Goal: Task Accomplishment & Management: Manage account settings

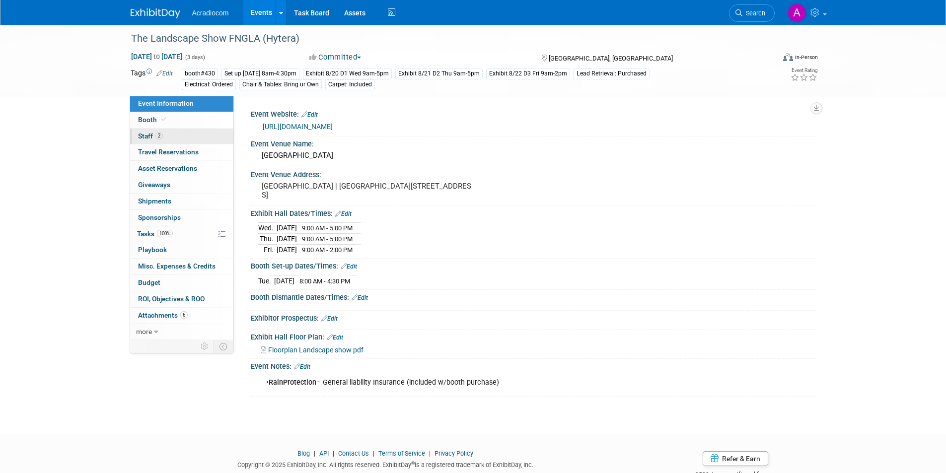
click at [169, 133] on link "2 Staff 2" at bounding box center [181, 137] width 103 height 16
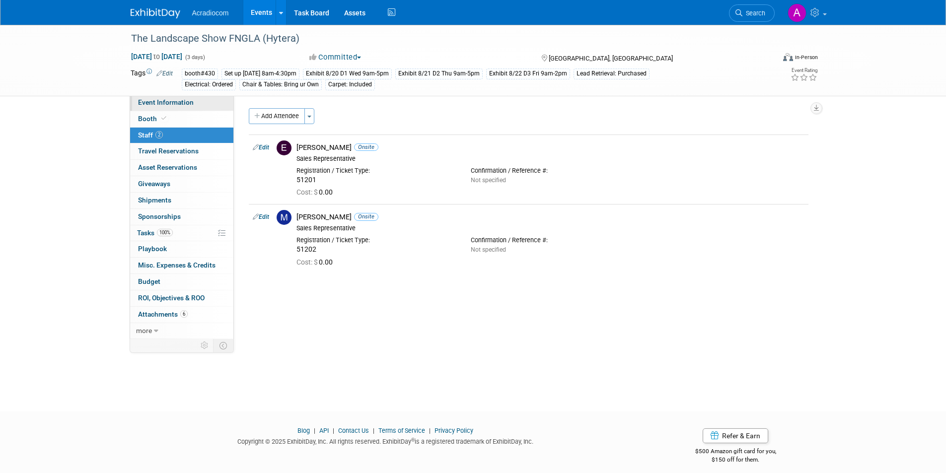
click at [188, 106] on span "Event Information" at bounding box center [166, 102] width 56 height 8
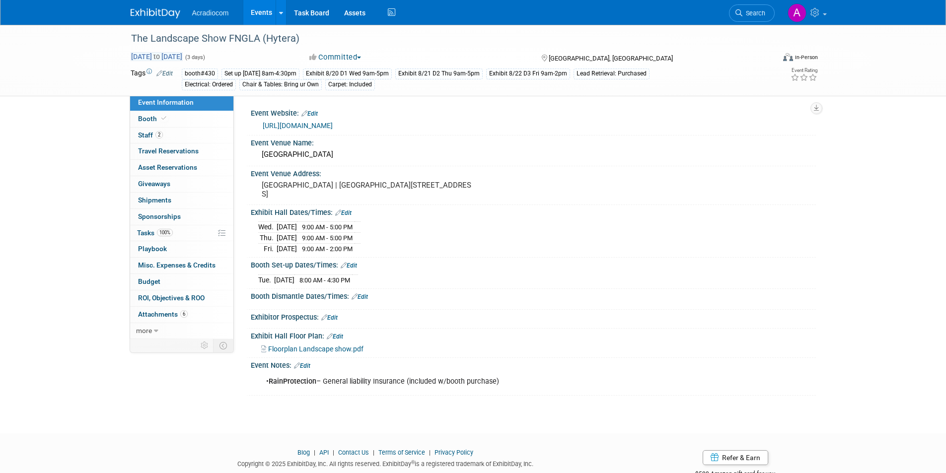
click at [145, 57] on span "Aug 20, 2025 to Aug 22, 2025" at bounding box center [157, 56] width 52 height 9
select select "7"
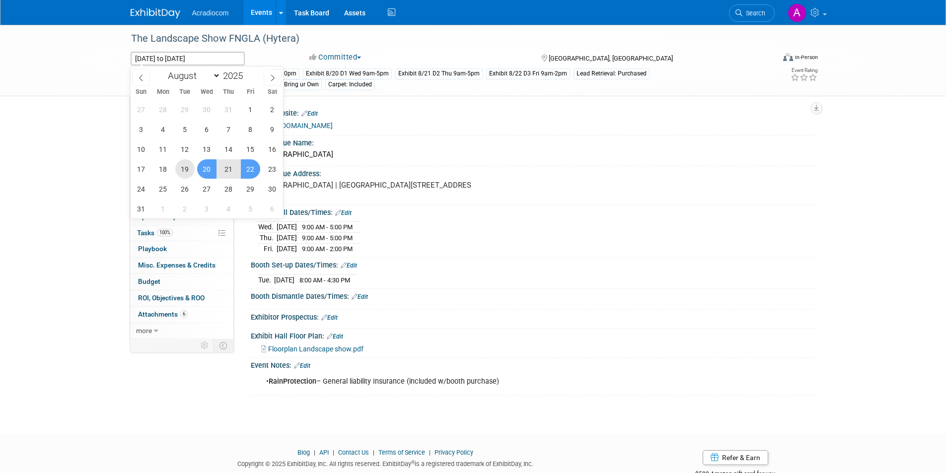
click at [184, 168] on span "19" at bounding box center [184, 168] width 19 height 19
type input "Aug 19, 2025"
click at [255, 170] on span "22" at bounding box center [250, 168] width 19 height 19
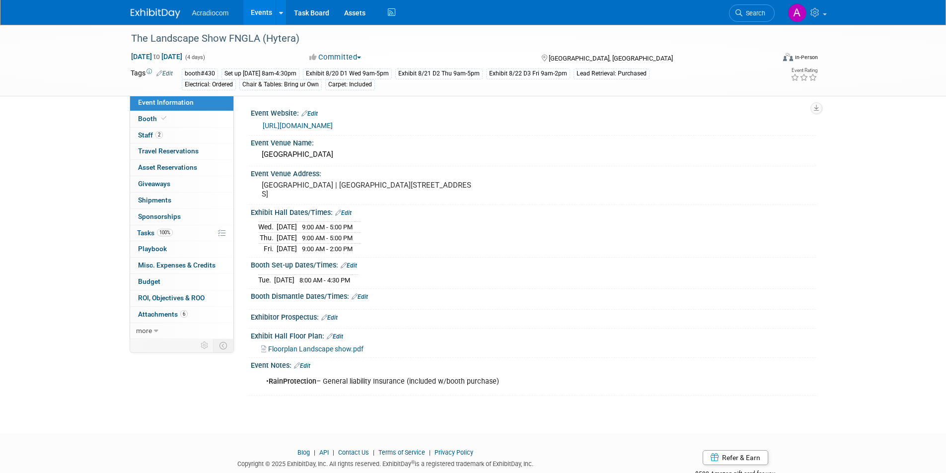
click at [434, 266] on div "Booth Set-up Dates/Times: Edit" at bounding box center [533, 264] width 565 height 13
click at [187, 137] on link "2 Staff 2" at bounding box center [181, 136] width 103 height 16
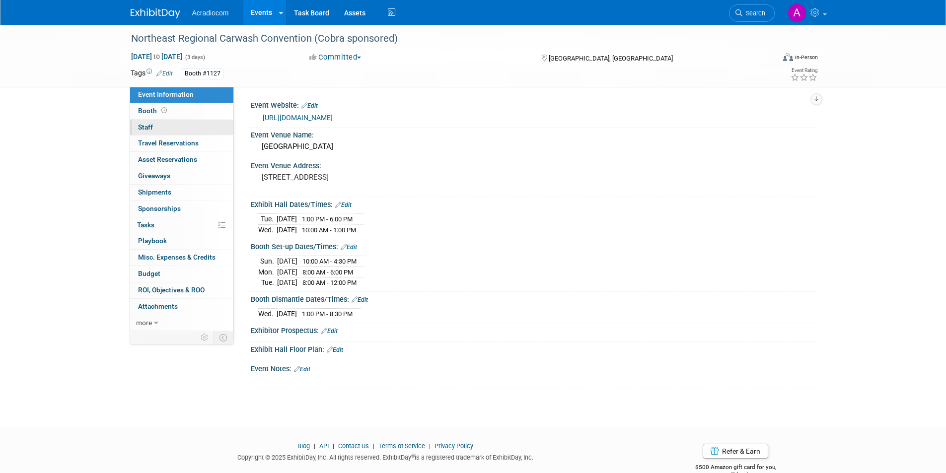
click at [185, 128] on link "0 Staff 0" at bounding box center [181, 128] width 103 height 16
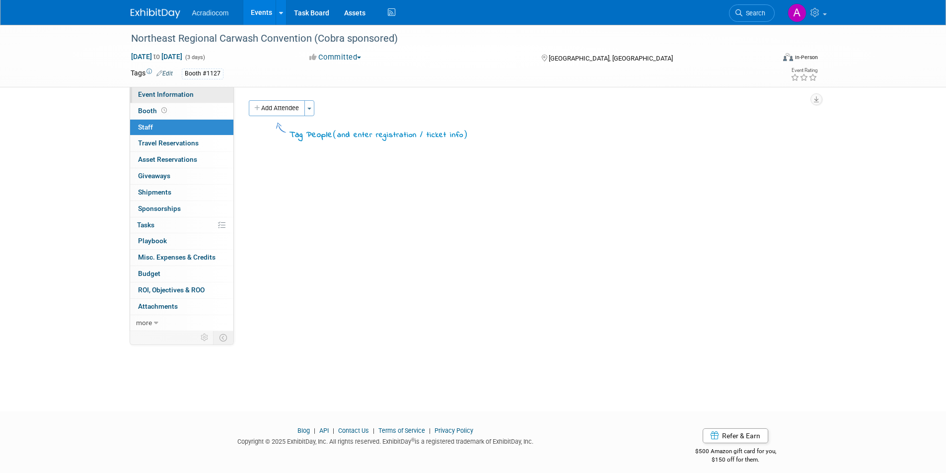
click at [213, 91] on link "Event Information" at bounding box center [181, 95] width 103 height 16
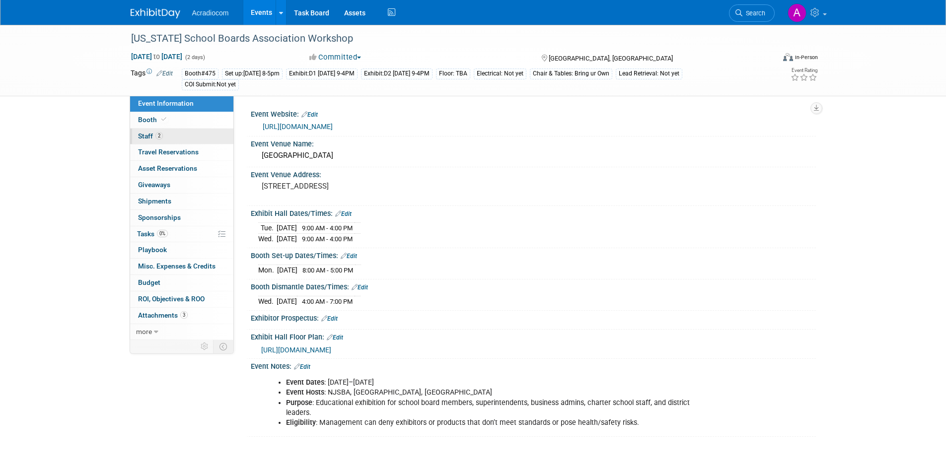
click at [167, 136] on link "2 Staff 2" at bounding box center [181, 137] width 103 height 16
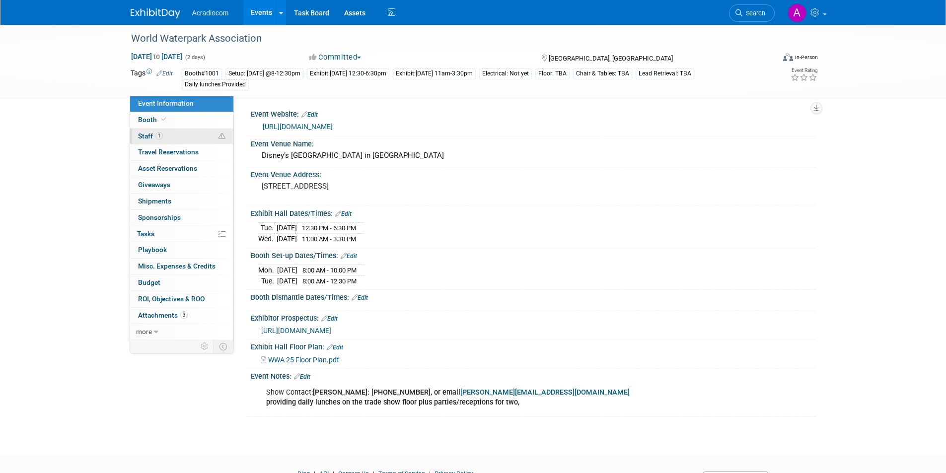
click at [184, 136] on link "1 Staff 1" at bounding box center [181, 137] width 103 height 16
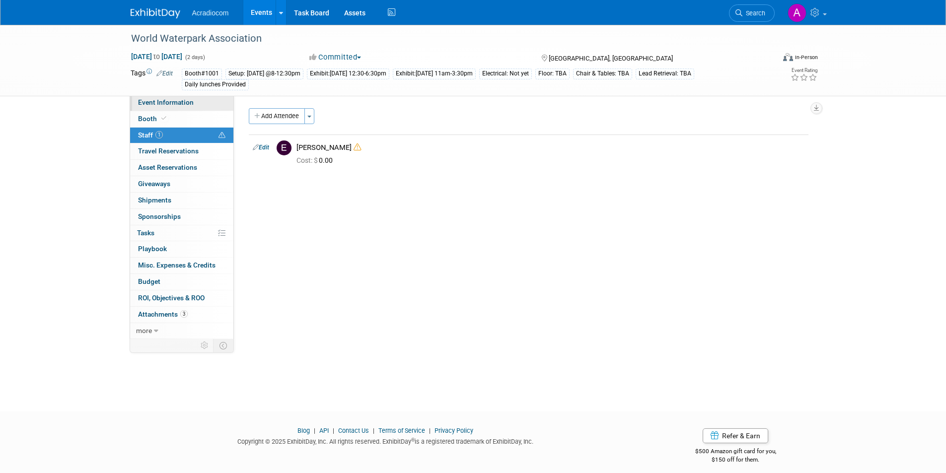
click at [185, 105] on span "Event Information" at bounding box center [166, 102] width 56 height 8
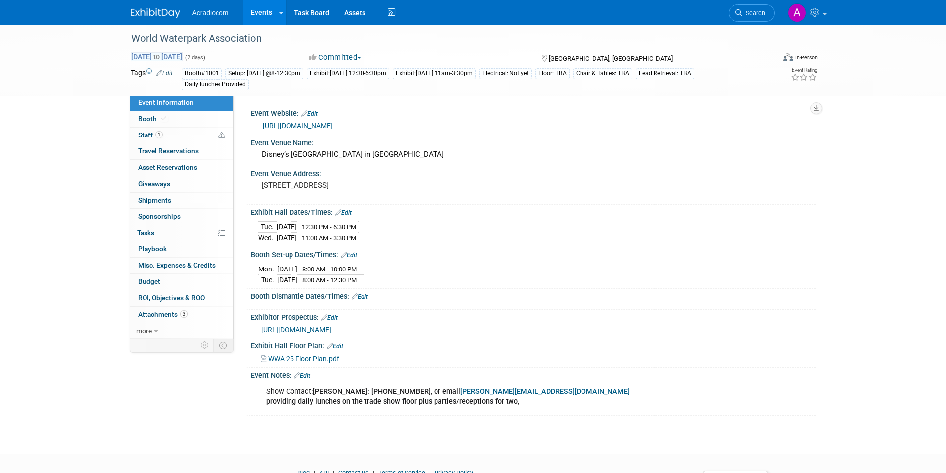
click at [144, 56] on span "Oct 21, 2025 to Oct 22, 2025" at bounding box center [157, 56] width 52 height 9
select select "9"
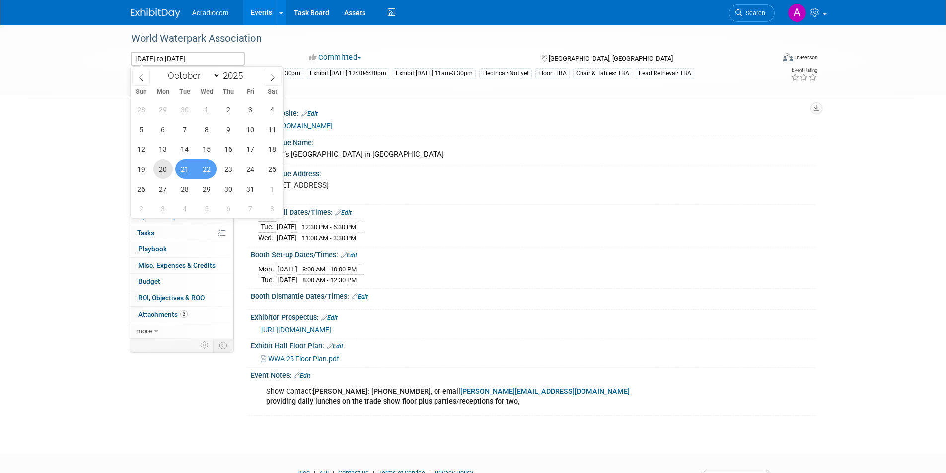
click at [164, 167] on span "20" at bounding box center [162, 168] width 19 height 19
type input "Oct 20, 2025"
click at [206, 171] on span "22" at bounding box center [206, 168] width 19 height 19
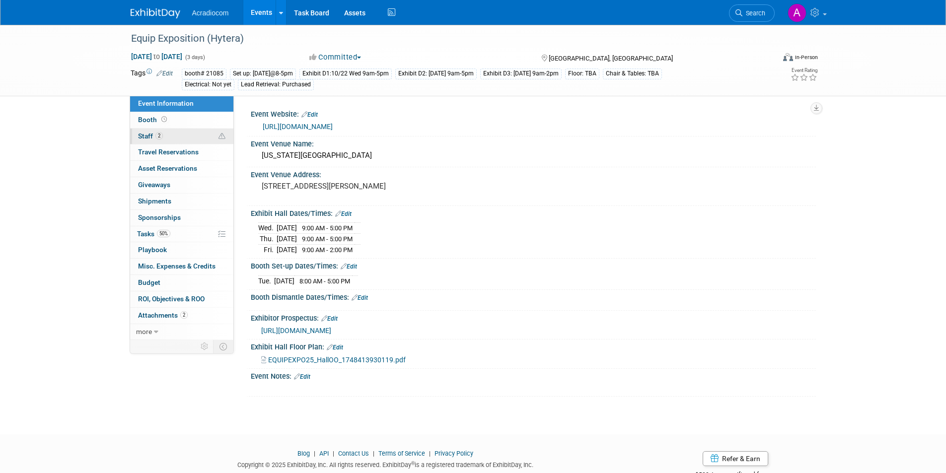
click at [173, 139] on link "2 Staff 2" at bounding box center [181, 137] width 103 height 16
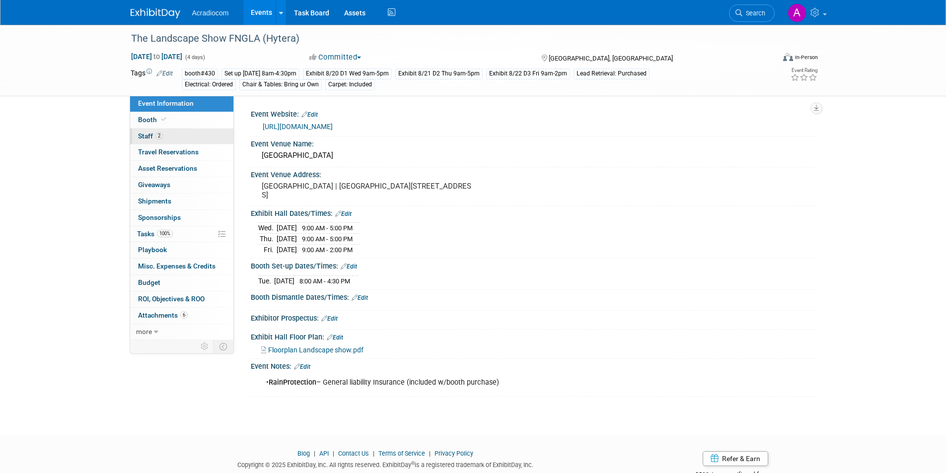
click at [178, 132] on link "2 Staff 2" at bounding box center [181, 137] width 103 height 16
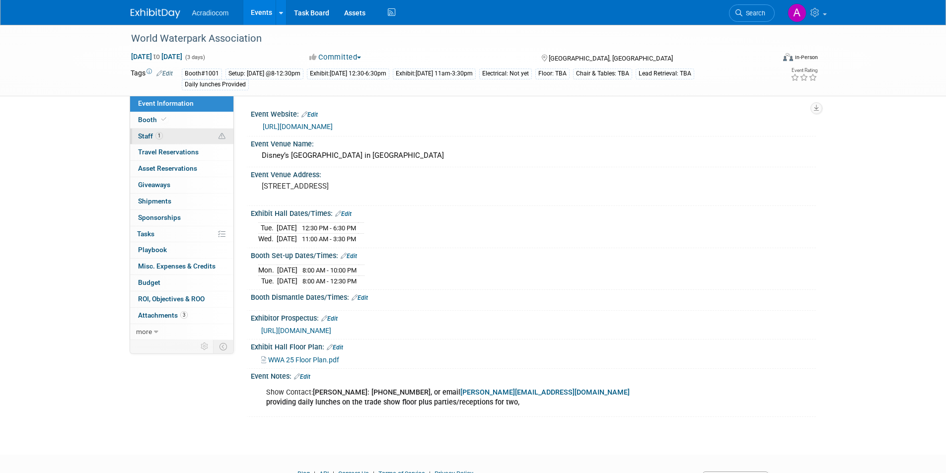
click at [173, 139] on link "1 Staff 1" at bounding box center [181, 137] width 103 height 16
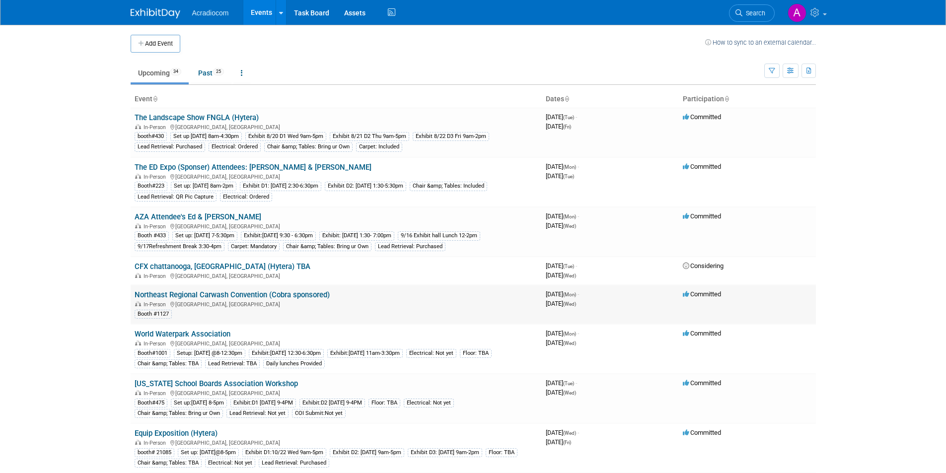
click at [255, 296] on link "Northeast Regional Carwash Convention (Cobra sponsored)" at bounding box center [232, 294] width 195 height 9
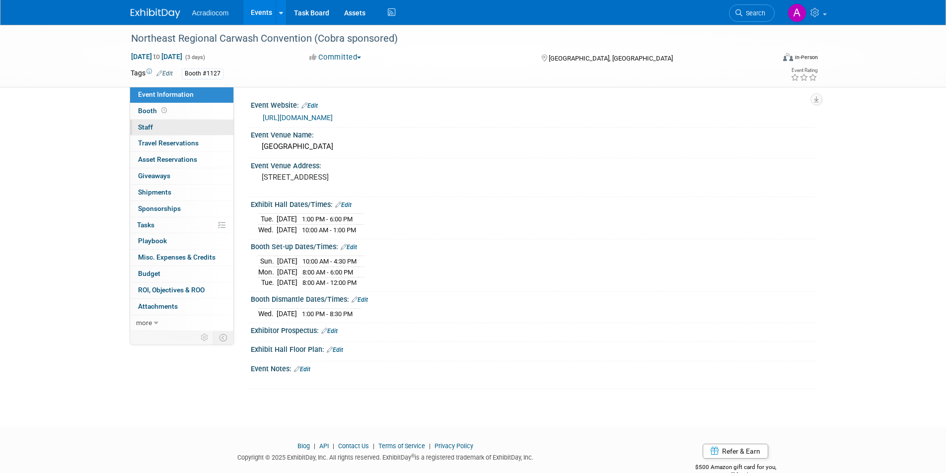
click at [177, 126] on link "0 Staff 0" at bounding box center [181, 128] width 103 height 16
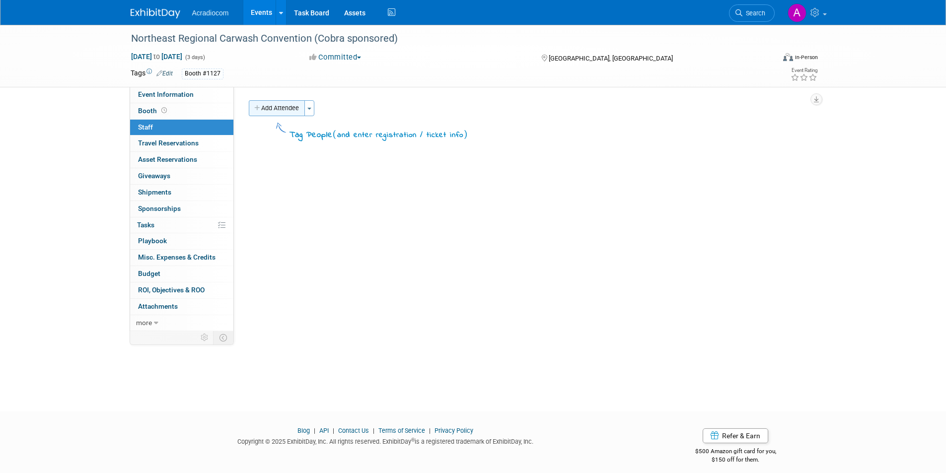
click at [284, 113] on button "Add Attendee" at bounding box center [277, 108] width 56 height 16
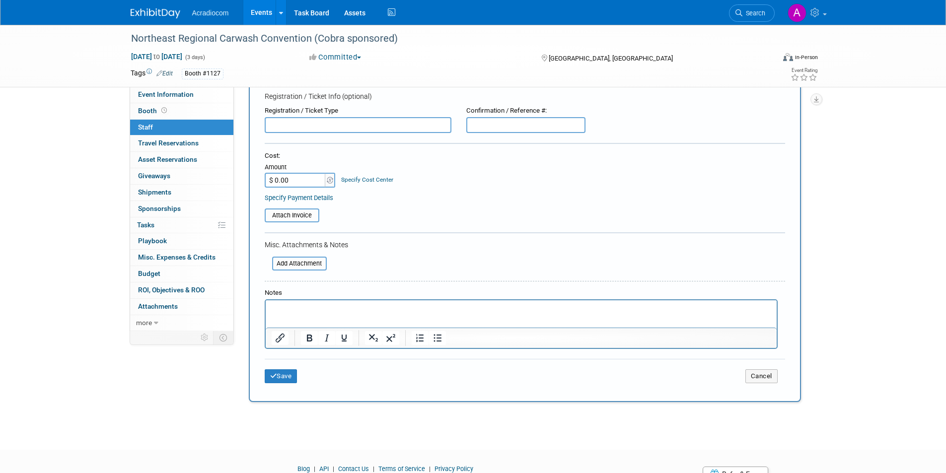
scroll to position [99, 0]
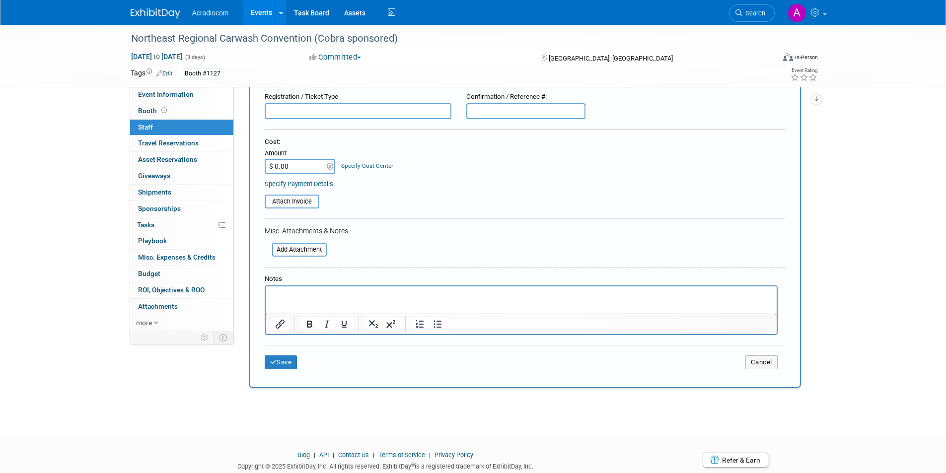
click at [368, 300] on p "Rich Text Area. Press ALT-0 for help." at bounding box center [520, 295] width 499 height 10
click at [288, 357] on button "Save" at bounding box center [281, 362] width 33 height 14
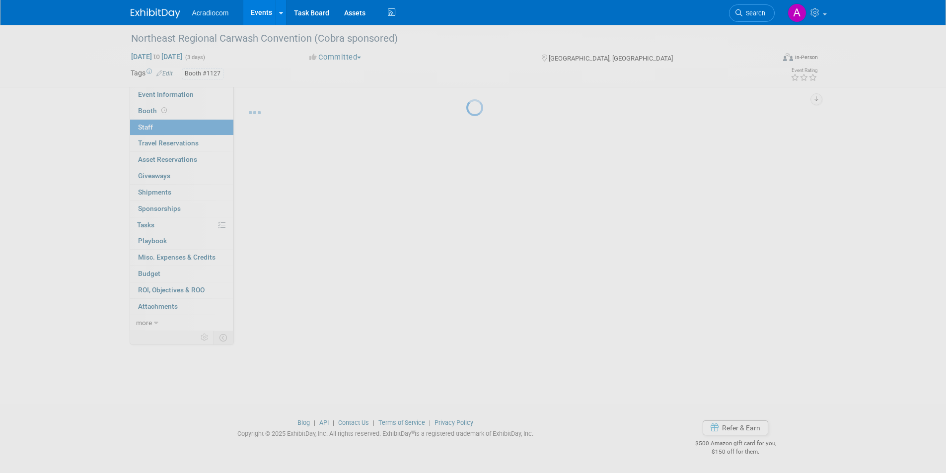
scroll to position [8, 0]
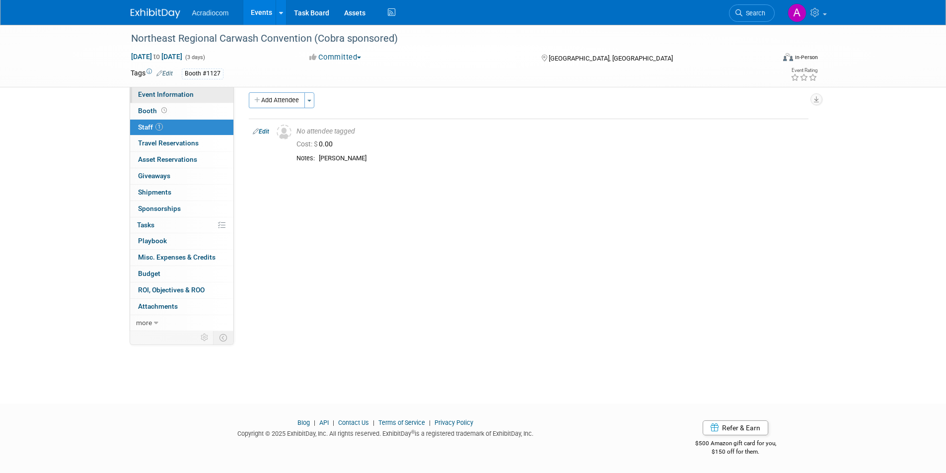
click at [176, 99] on link "Event Information" at bounding box center [181, 95] width 103 height 16
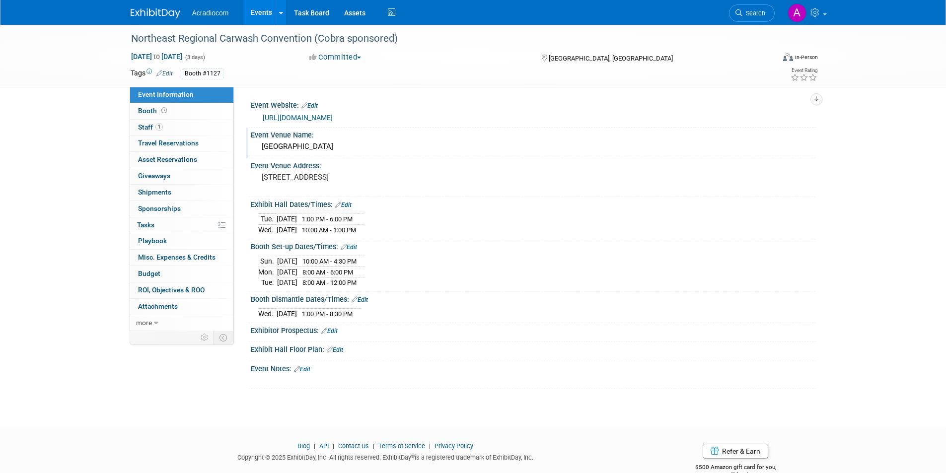
drag, startPoint x: 368, startPoint y: 147, endPoint x: 260, endPoint y: 148, distance: 108.2
click at [260, 148] on div "[GEOGRAPHIC_DATA]" at bounding box center [533, 146] width 550 height 15
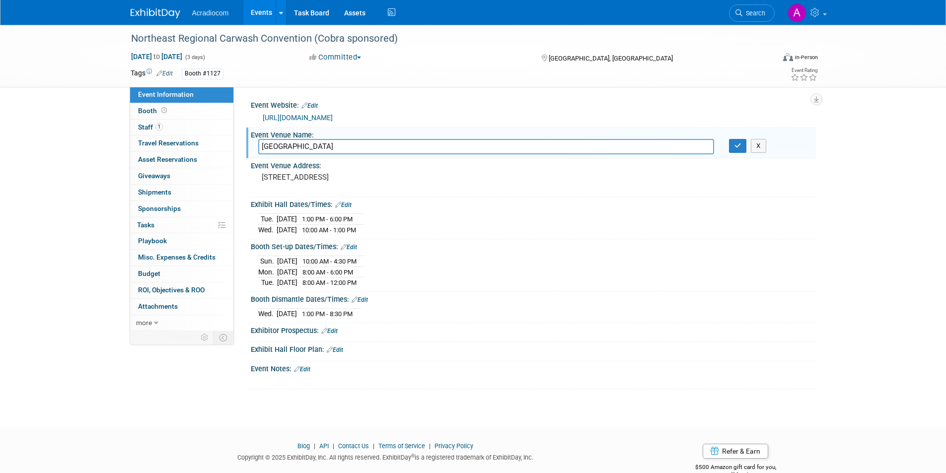
click at [372, 149] on input "Atlantic City Convention Center" at bounding box center [486, 146] width 456 height 15
click at [416, 182] on div "1 Convention Blvd, Atlantic City, NJ 08401" at bounding box center [368, 181] width 220 height 23
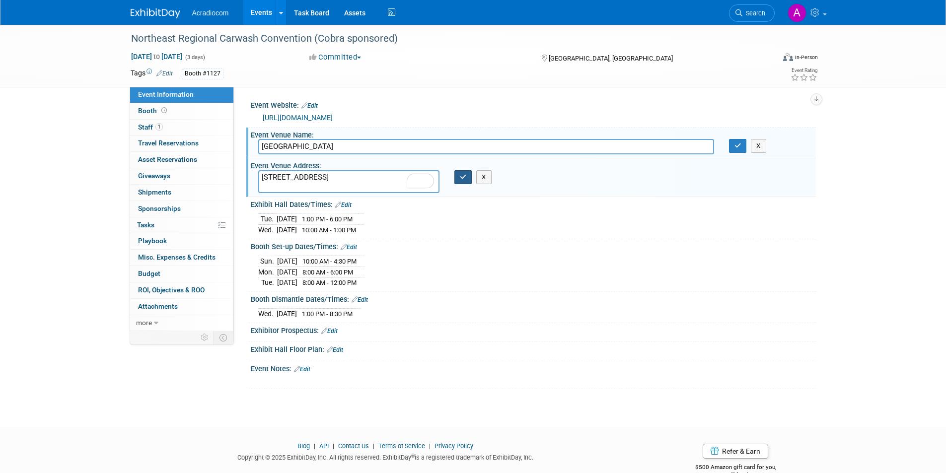
click at [464, 179] on icon "button" at bounding box center [463, 177] width 7 height 6
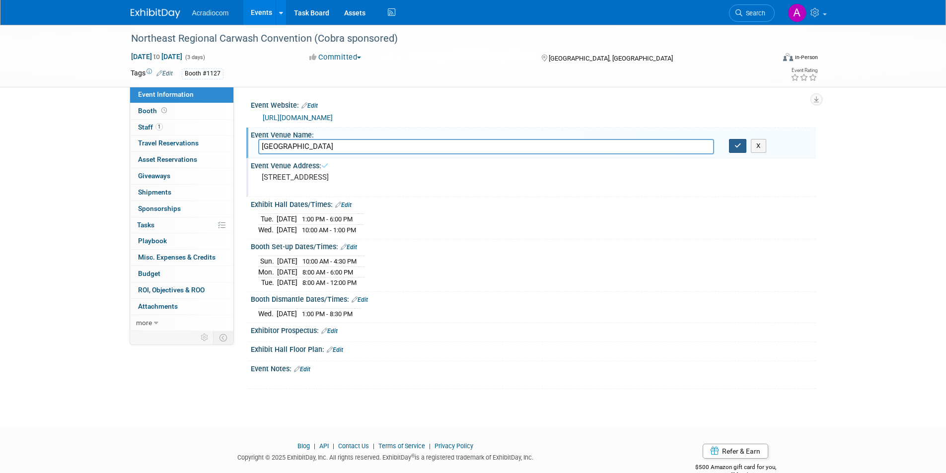
click at [735, 150] on button "button" at bounding box center [738, 146] width 18 height 14
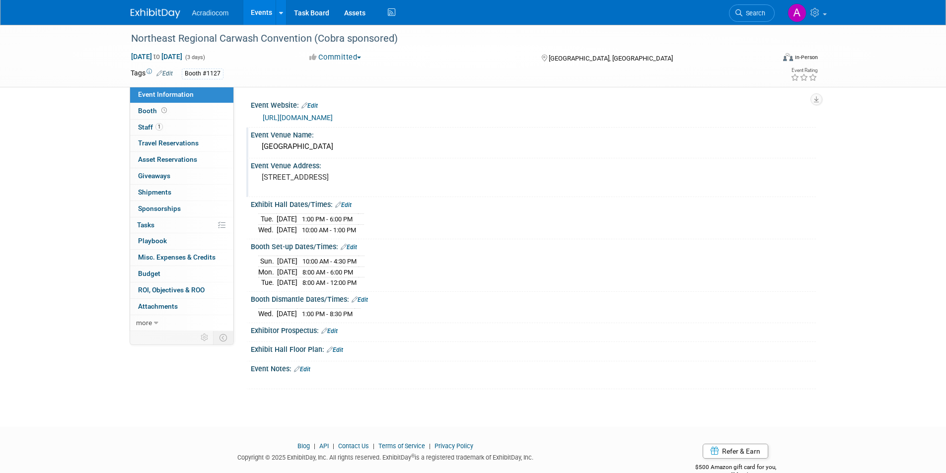
drag, startPoint x: 263, startPoint y: 215, endPoint x: 387, endPoint y: 231, distance: 124.6
click at [387, 231] on div "Tue. Oct 7, 2025 1:00 PM - 6:00 PM Wed. Oct 8, 2025 10:00 AM - 1:00 PM" at bounding box center [533, 223] width 550 height 24
copy table
drag, startPoint x: 256, startPoint y: 269, endPoint x: 382, endPoint y: 285, distance: 127.6
click at [382, 285] on div "Sun. Oct 5, 2025 10:00 AM - 4:30 PM Mon. Oct 6, 2025 8:00 AM - 6:00 PM" at bounding box center [533, 270] width 565 height 38
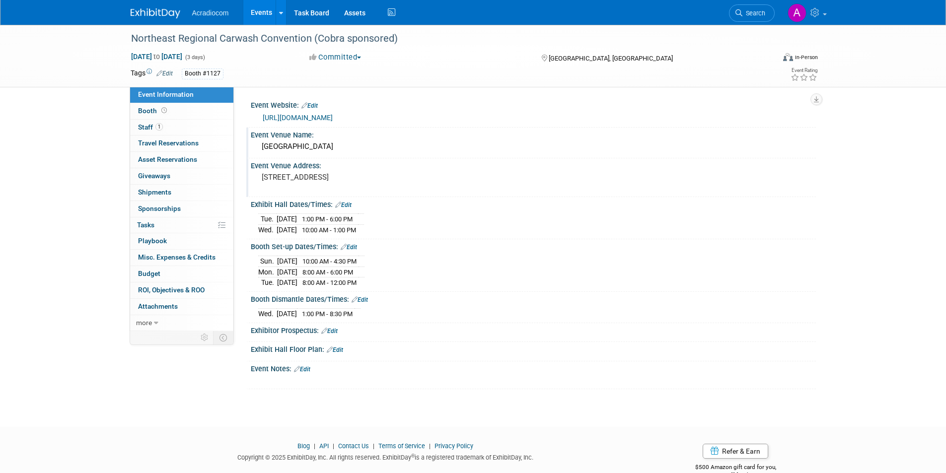
click at [385, 284] on div "Sun. Oct 5, 2025 10:00 AM - 4:30 PM Mon. Oct 6, 2025 8:00 AM - 6:00 PM Tue." at bounding box center [533, 270] width 550 height 35
drag, startPoint x: 375, startPoint y: 283, endPoint x: 259, endPoint y: 270, distance: 117.4
click at [259, 270] on tbody "Sun. Oct 5, 2025 10:00 AM - 4:30 PM Mon. Oct 6, 2025 8:00 AM - 6:00 PM Tue." at bounding box center [311, 272] width 106 height 32
copy tbody "Mon. Oct 6, 2025 8:00 AM - 6:00 PM Tue. Oct 7, 2025 8:00 AM - 12:00 PM"
drag, startPoint x: 256, startPoint y: 308, endPoint x: 385, endPoint y: 307, distance: 129.1
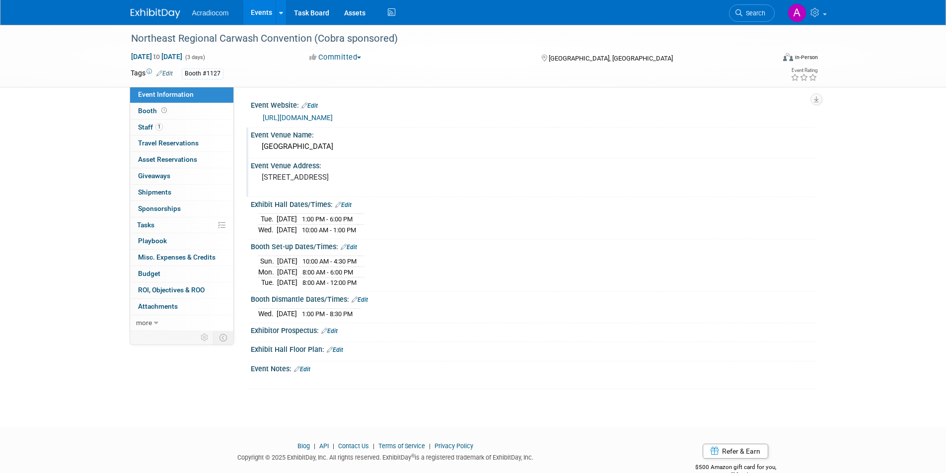
click at [385, 307] on div "Wed. Oct 8, 2025 1:00 PM - 8:30 PM Save Changes Cancel" at bounding box center [533, 311] width 565 height 17
copy div
click at [158, 11] on img at bounding box center [156, 13] width 50 height 10
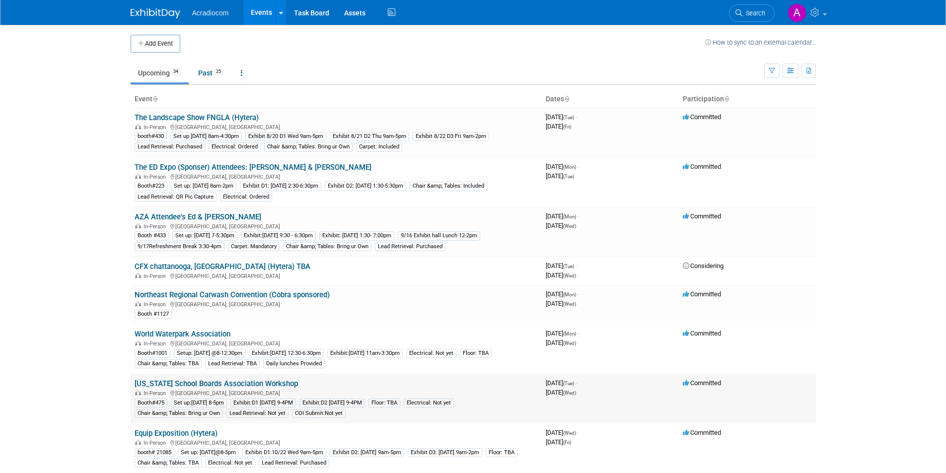
click at [236, 386] on link "[US_STATE] School Boards Association Workshop" at bounding box center [216, 383] width 163 height 9
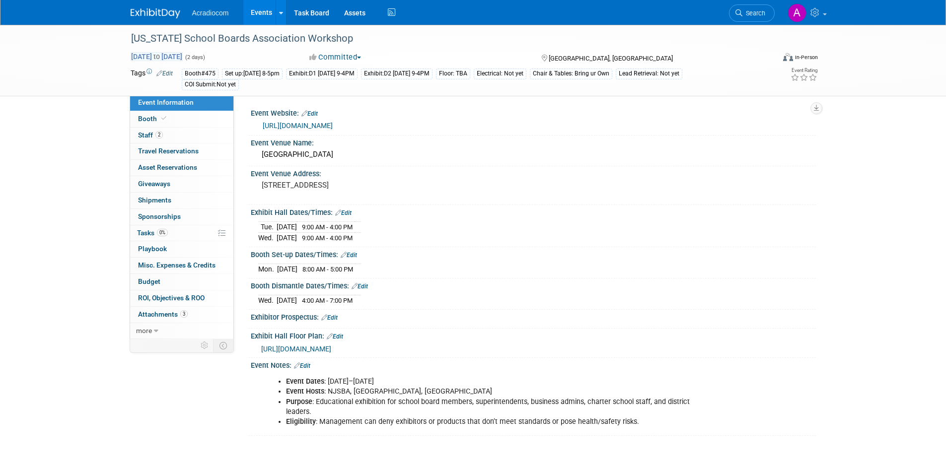
click at [147, 57] on span "Oct 21, 2025 to Oct 22, 2025" at bounding box center [157, 56] width 52 height 9
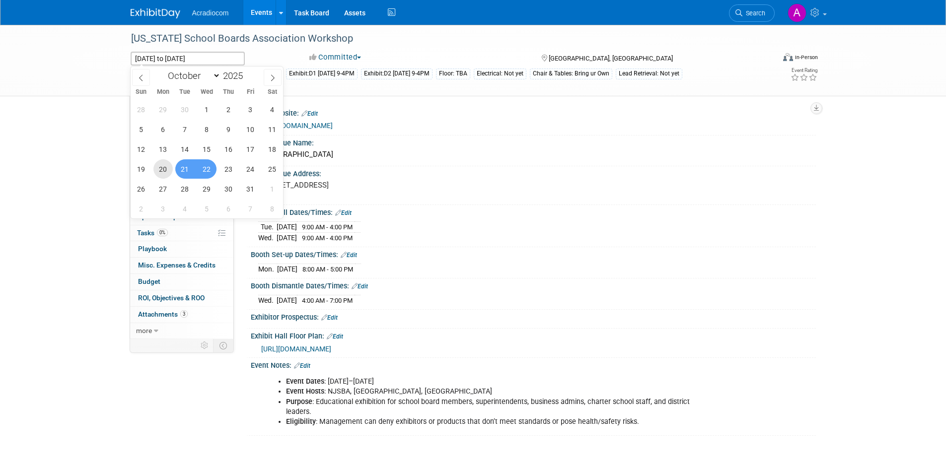
click at [168, 167] on span "20" at bounding box center [162, 168] width 19 height 19
type input "Oct 20, 2025"
click at [212, 167] on span "22" at bounding box center [206, 168] width 19 height 19
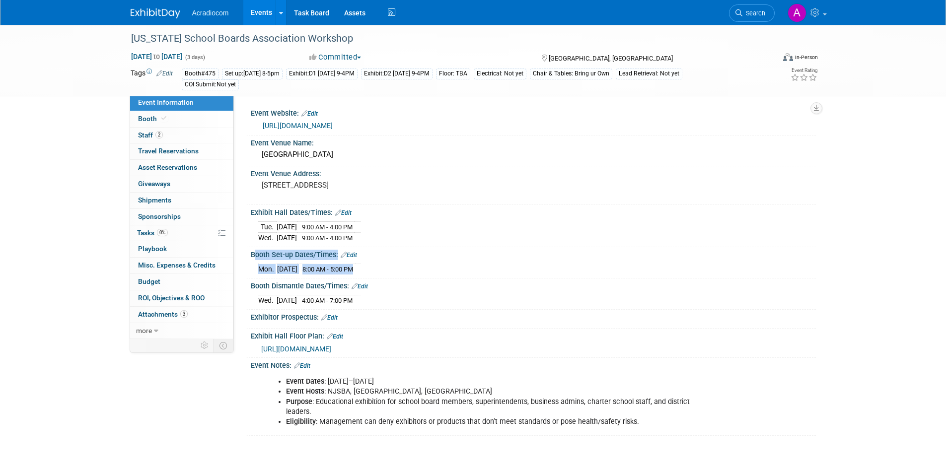
drag, startPoint x: 379, startPoint y: 267, endPoint x: 248, endPoint y: 252, distance: 131.9
click at [248, 252] on div "Booth Set-up Dates/Times: Edit Mon. Oct 20, 2025 8:00 AM - 5:00 PM Save Changes…" at bounding box center [530, 262] width 569 height 31
copy div "Booth Set-up Dates/Times: Edit Mon. Oct 20, 2025 8:00 AM - 5:00 PM"
drag, startPoint x: 380, startPoint y: 235, endPoint x: 250, endPoint y: 206, distance: 133.1
click at [250, 206] on div "Exhibit Hall Dates/Times: Edit Tue. Oct 21, 2025 9:00 AM - 4:00 PM Wed. Oct 22,…" at bounding box center [530, 226] width 569 height 42
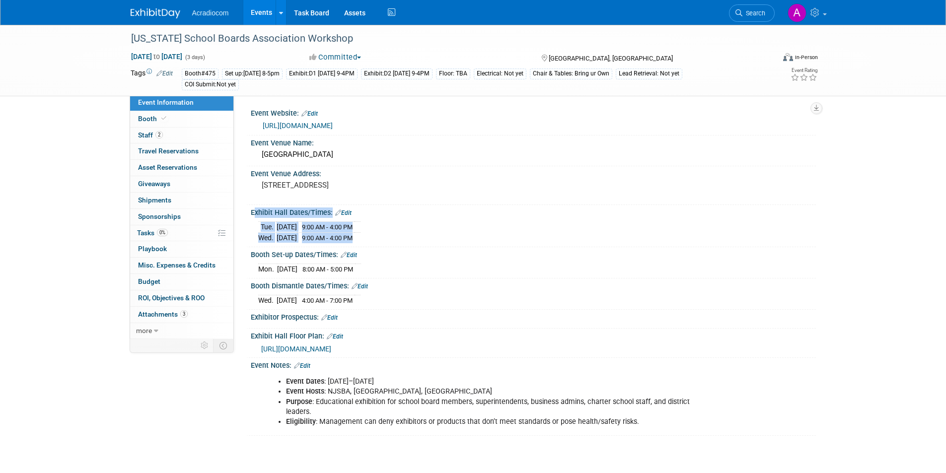
copy div "Exhibit Hall Dates/Times: Edit Tue. Oct 21, 2025 9:00 AM - 4:00 PM Wed. Oct 22,…"
drag, startPoint x: 390, startPoint y: 300, endPoint x: 251, endPoint y: 282, distance: 140.1
click at [251, 282] on div "Booth Dismantle Dates/Times: Edit Wed. Oct 22, 2025 4:00 AM - 7:00 PM Save Chan…" at bounding box center [530, 293] width 569 height 31
copy div "Booth Dismantle Dates/Times: Edit"
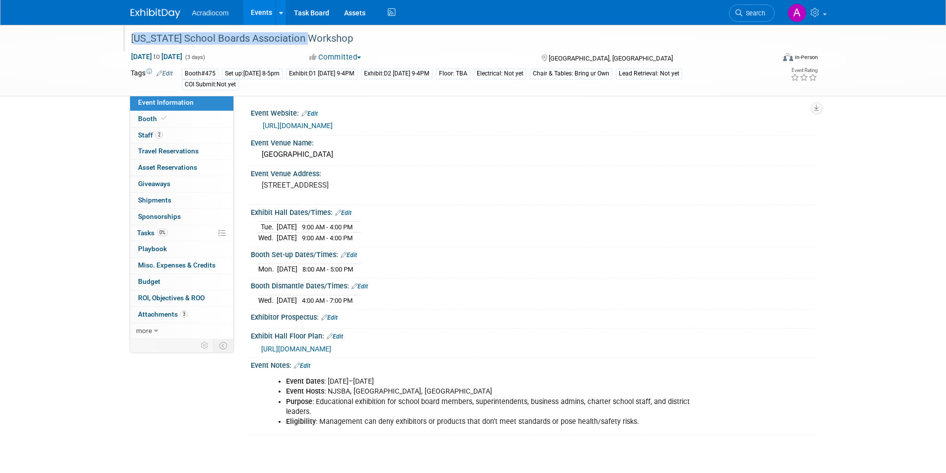
drag, startPoint x: 132, startPoint y: 38, endPoint x: 304, endPoint y: 32, distance: 172.3
click at [304, 32] on div "[US_STATE] School Boards Association Workshop" at bounding box center [444, 39] width 632 height 18
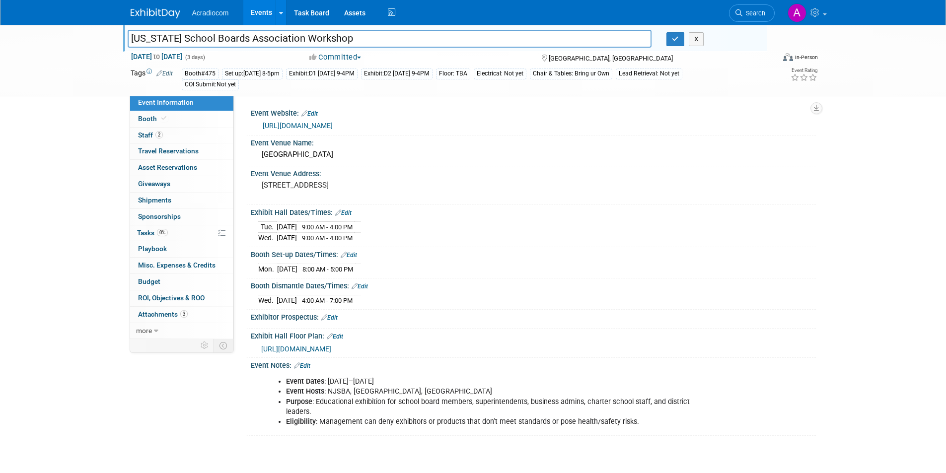
drag, startPoint x: 303, startPoint y: 39, endPoint x: 126, endPoint y: 46, distance: 177.8
click at [126, 46] on div "[US_STATE] School Boards Association Workshop" at bounding box center [389, 39] width 539 height 15
click at [676, 43] on button "button" at bounding box center [675, 39] width 18 height 14
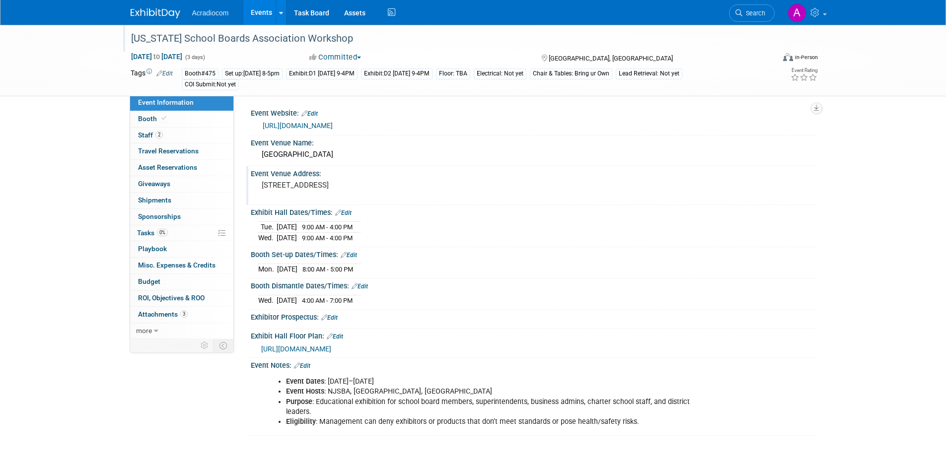
click at [399, 180] on div "1 Convention Blvd, Atlantic City, NJ 08401" at bounding box center [368, 189] width 220 height 23
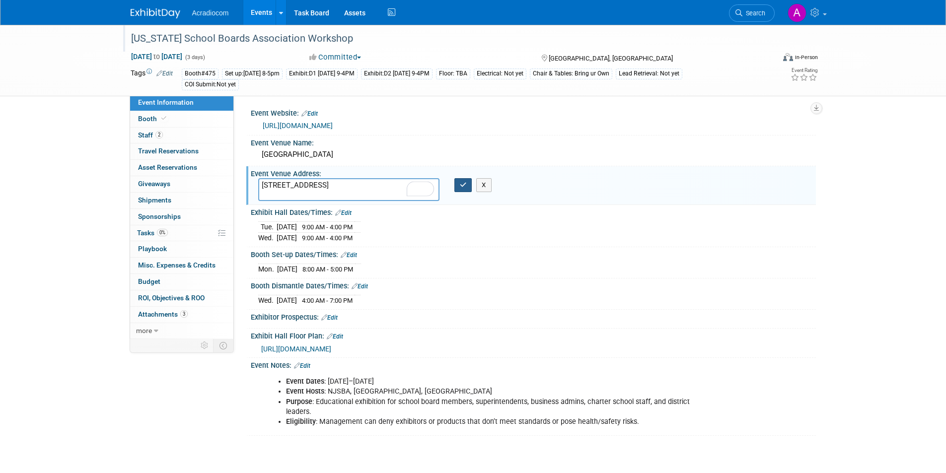
click at [467, 182] on button "button" at bounding box center [463, 185] width 18 height 14
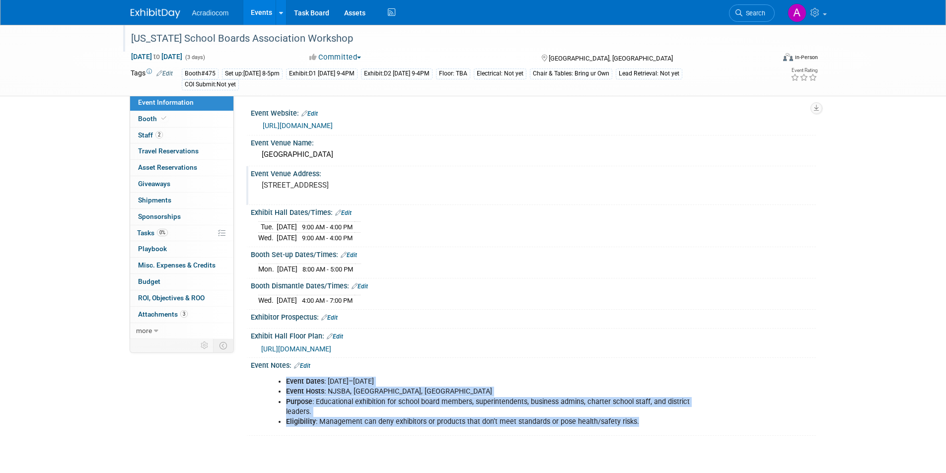
drag, startPoint x: 638, startPoint y: 421, endPoint x: 285, endPoint y: 381, distance: 355.2
click at [285, 381] on ul "Event Dates : October 20–23, 2025 Event Hosts : NJSBA, NJASA, NJASBO Purpose : …" at bounding box center [483, 402] width 434 height 50
copy ul "Event Dates : October 20–23, 2025 Event Hosts : NJSBA, NJASA, NJASBO Purpose : …"
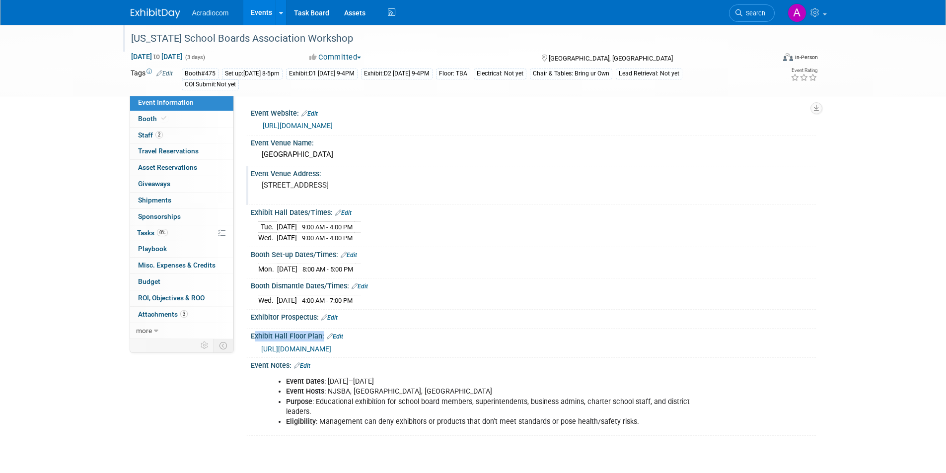
drag, startPoint x: 251, startPoint y: 334, endPoint x: 319, endPoint y: 328, distance: 68.8
click at [319, 329] on div "Exhibit Hall Floor Plan: Edit" at bounding box center [533, 335] width 565 height 13
copy div "Exhibit Hall Floor Plan"
click at [197, 118] on link "Booth" at bounding box center [181, 119] width 103 height 16
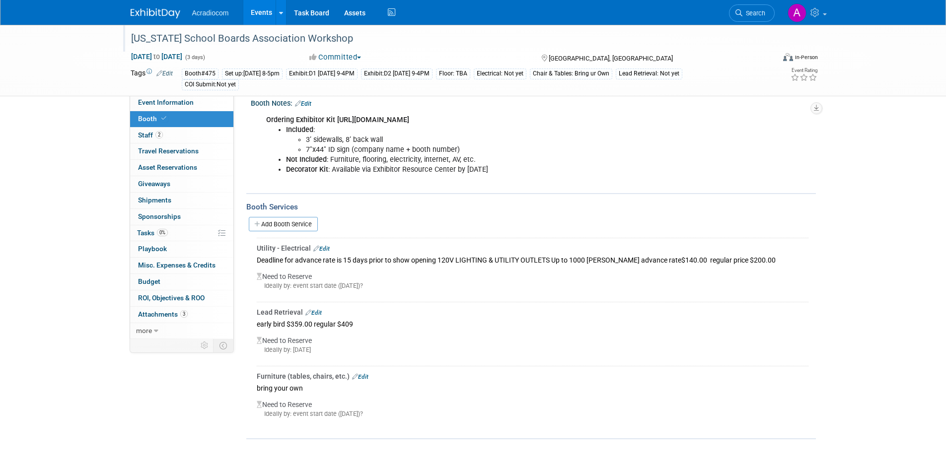
scroll to position [149, 0]
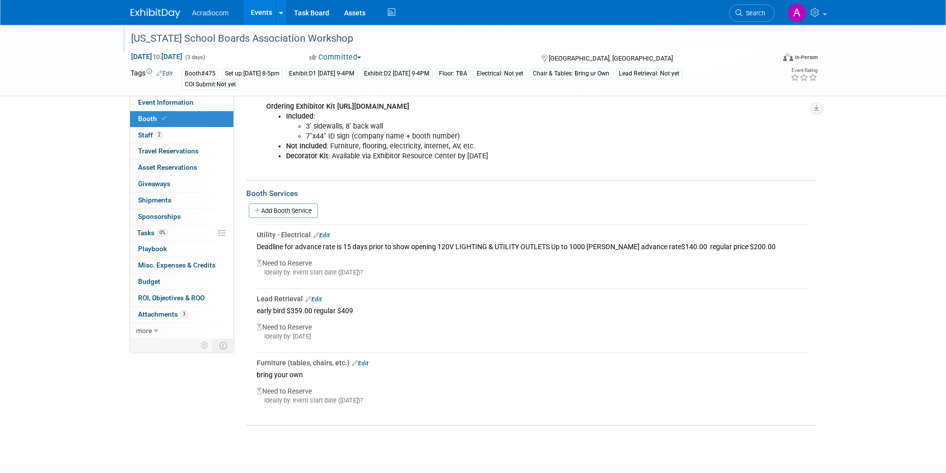
click at [155, 13] on img at bounding box center [156, 13] width 50 height 10
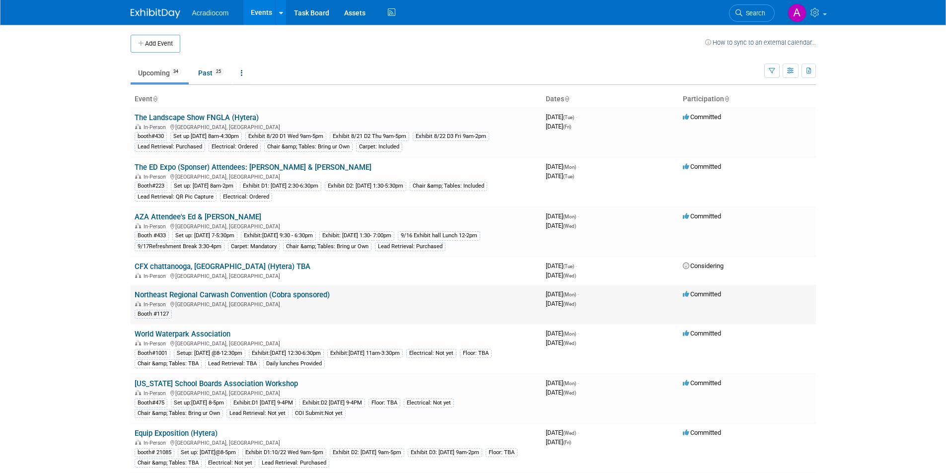
click at [227, 296] on link "Northeast Regional Carwash Convention (Cobra sponsored)" at bounding box center [232, 294] width 195 height 9
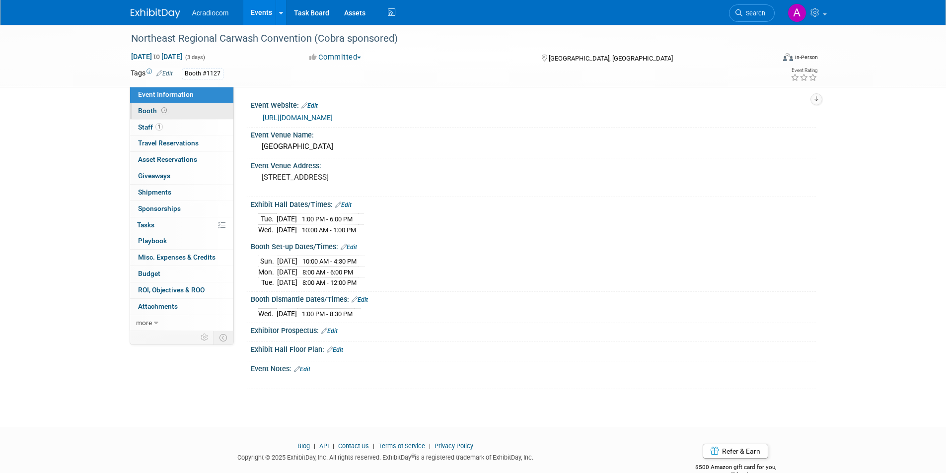
click at [208, 109] on link "Booth" at bounding box center [181, 111] width 103 height 16
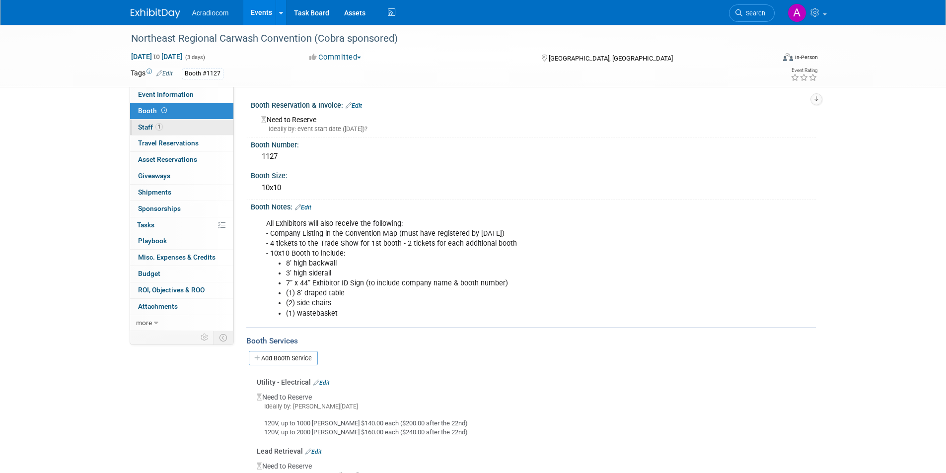
click at [179, 132] on link "1 Staff 1" at bounding box center [181, 128] width 103 height 16
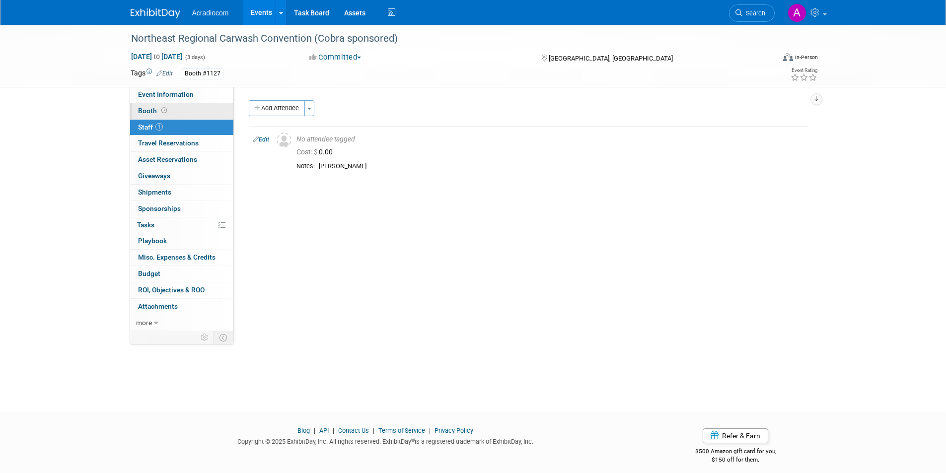
click at [178, 108] on link "Booth" at bounding box center [181, 111] width 103 height 16
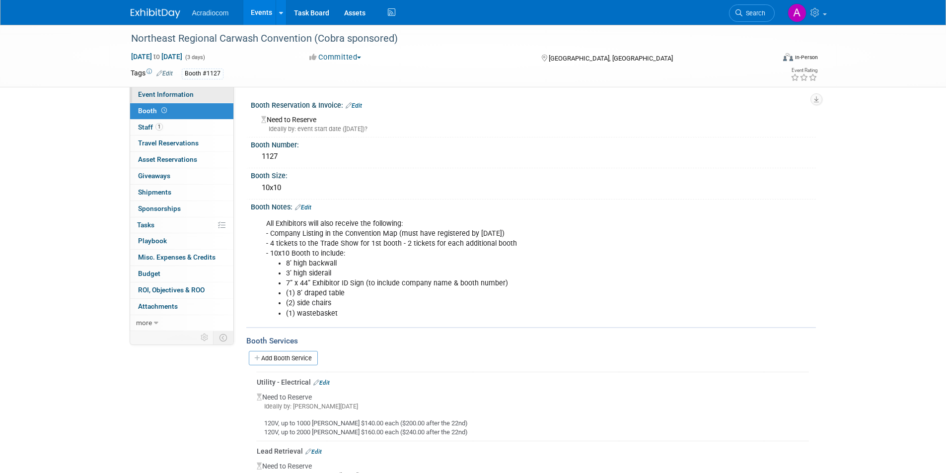
click at [181, 98] on span "Event Information" at bounding box center [166, 94] width 56 height 8
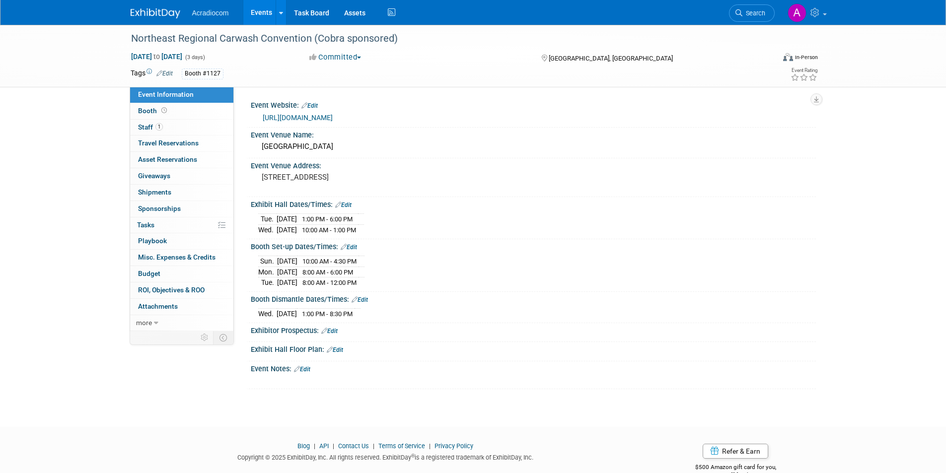
click at [252, 14] on link "Events" at bounding box center [261, 12] width 36 height 25
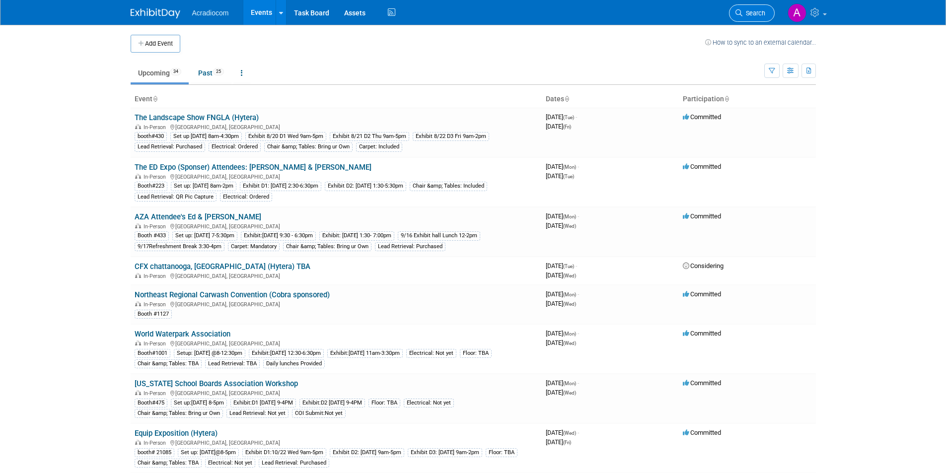
click at [743, 18] on link "Search" at bounding box center [752, 12] width 46 height 17
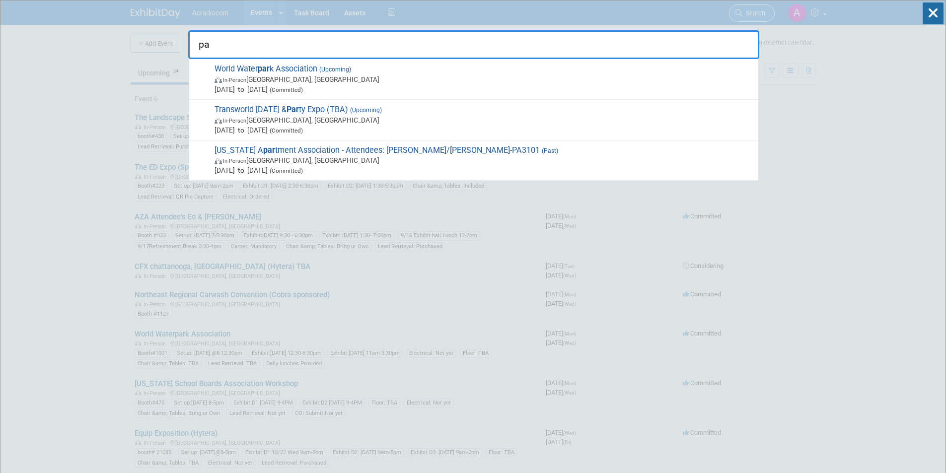
type input "p"
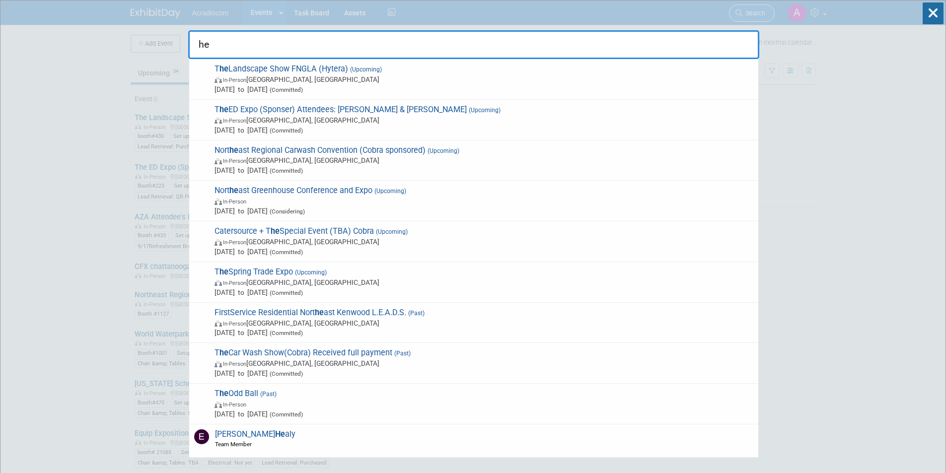
type input "h"
